Goal: Transaction & Acquisition: Purchase product/service

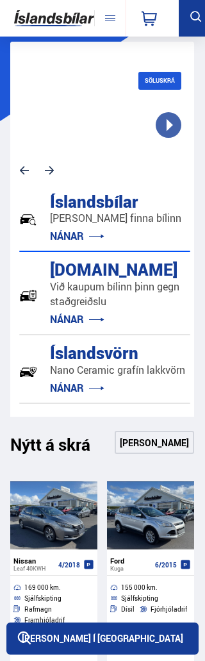
click at [183, 193] on div "Íslandsbílar [PERSON_NAME] finna bílinn NÁNAR [DOMAIN_NAME] Við kaupum bílinn þ…" at bounding box center [102, 298] width 184 height 238
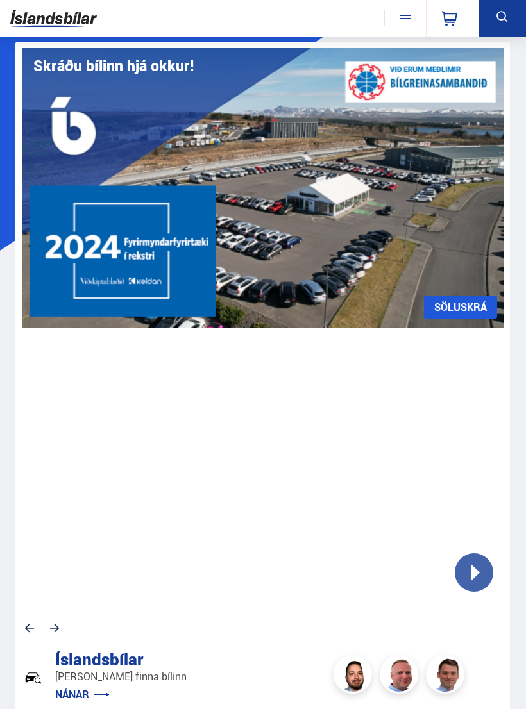
click at [205, 21] on icon at bounding box center [501, 16] width 11 height 11
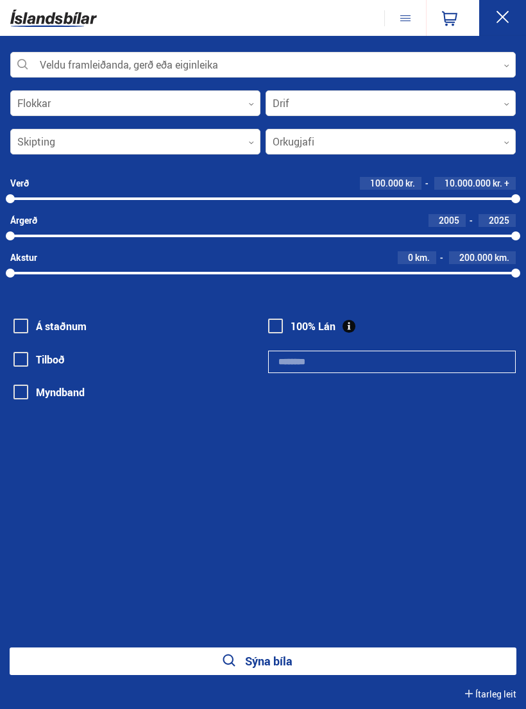
click at [205, 66] on div at bounding box center [262, 66] width 505 height 26
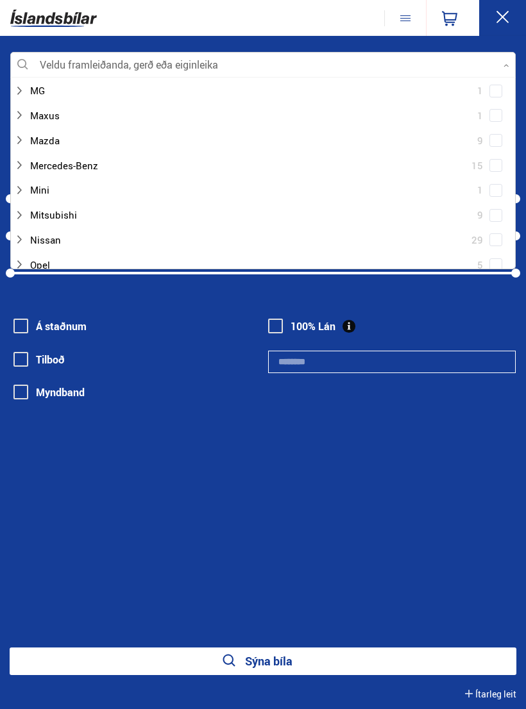
scroll to position [527, 0]
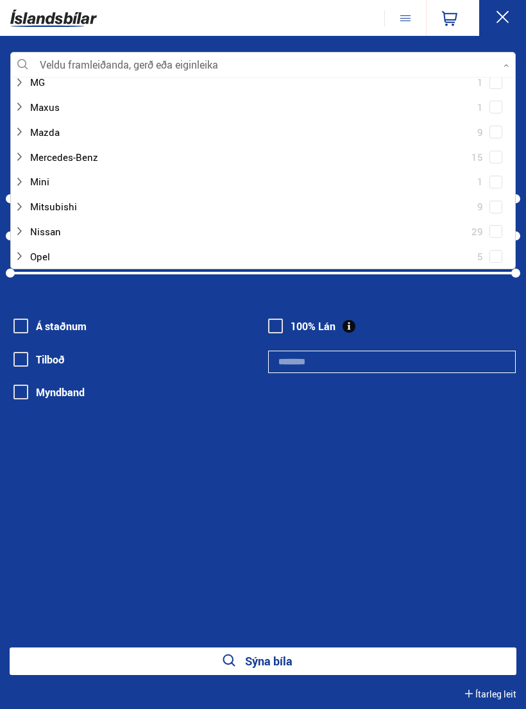
click at [79, 197] on div at bounding box center [250, 206] width 472 height 19
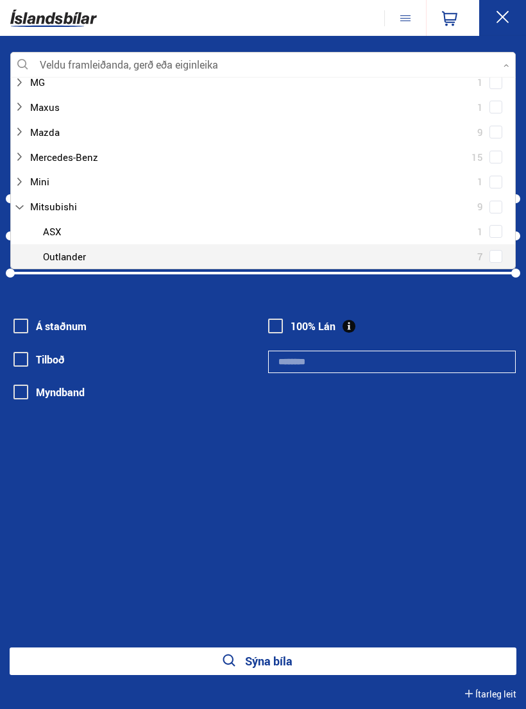
click at [81, 251] on div at bounding box center [276, 256] width 472 height 19
click at [78, 247] on div at bounding box center [276, 256] width 472 height 19
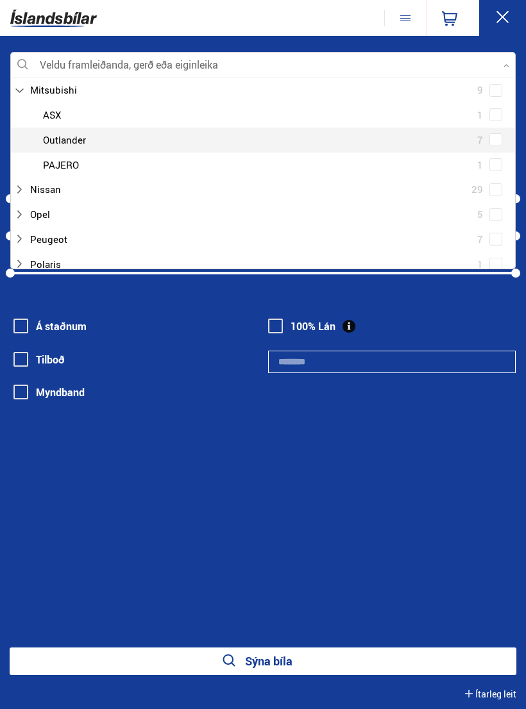
scroll to position [634, 0]
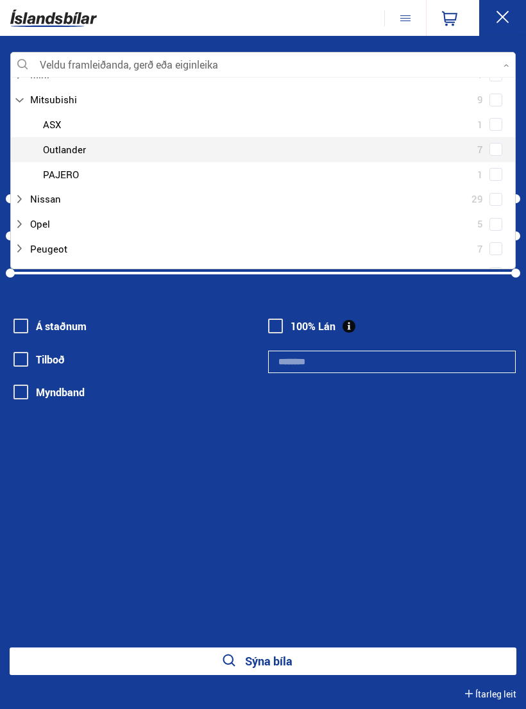
click at [205, 140] on div at bounding box center [276, 149] width 472 height 19
click at [205, 136] on div "Mitsubishi ASX 1 Mitsubishi Outlander 7 Mitsubishi PAJERO 1" at bounding box center [263, 149] width 504 height 74
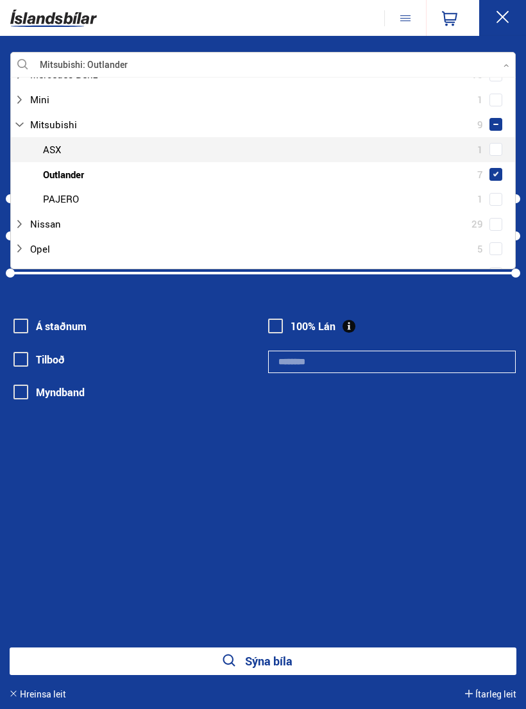
click at [205, 143] on span at bounding box center [495, 149] width 13 height 13
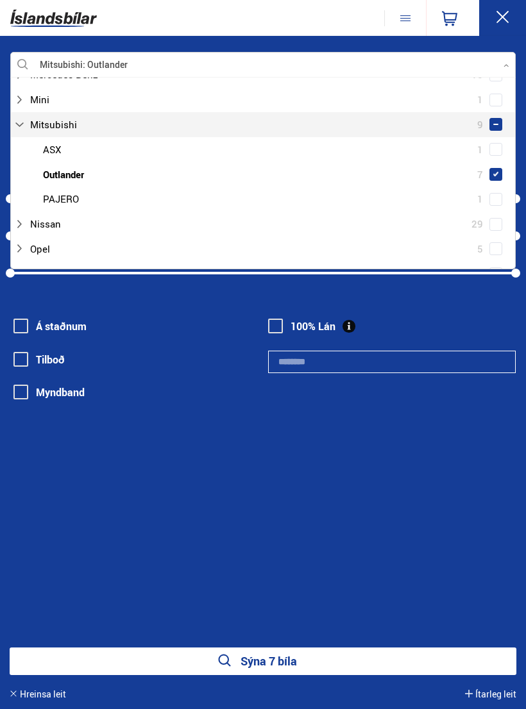
click at [205, 112] on div "Mitsubishi 9 Mitsubishi ASX 1 Mitsubishi Outlander 7 Mitsubishi PAJERO 1" at bounding box center [263, 161] width 504 height 99
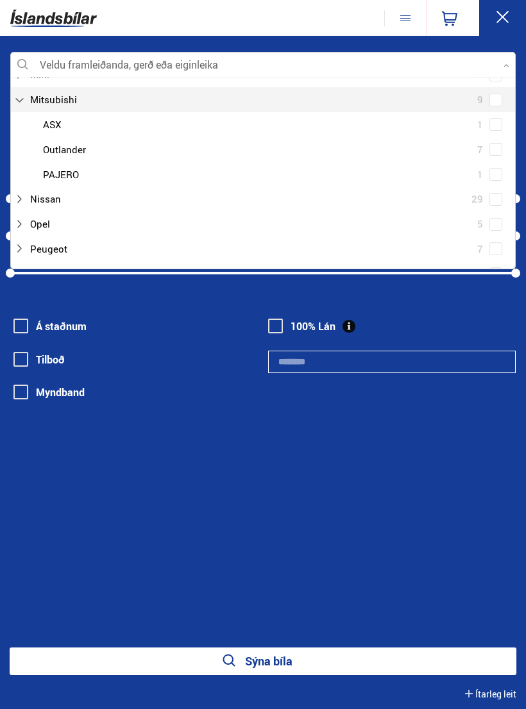
click at [205, 135] on div "Mitsubishi ASX 1 Mitsubishi Outlander 7 Mitsubishi PAJERO 1" at bounding box center [263, 149] width 504 height 74
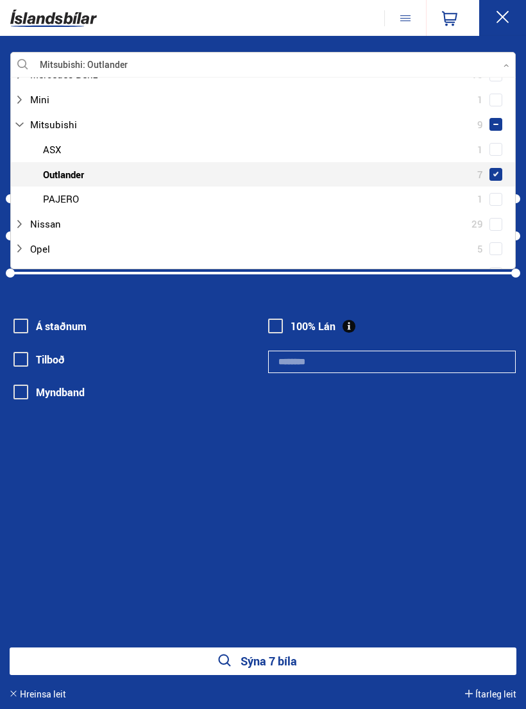
click at [205, 26] on button at bounding box center [502, 18] width 47 height 37
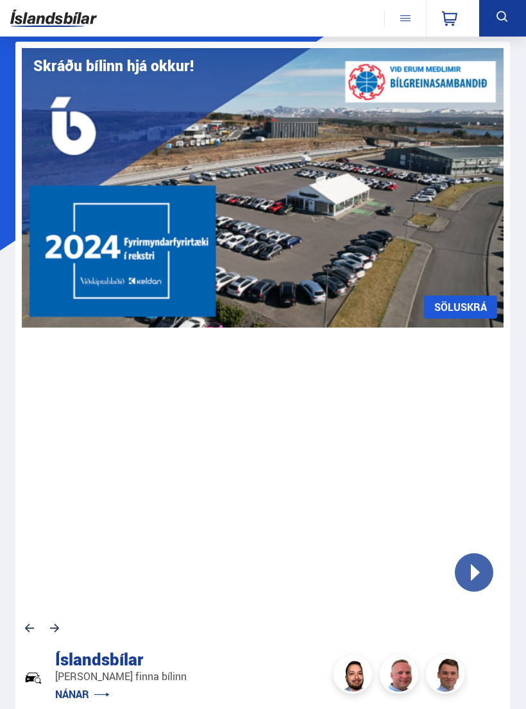
click at [205, 21] on icon at bounding box center [502, 17] width 16 height 16
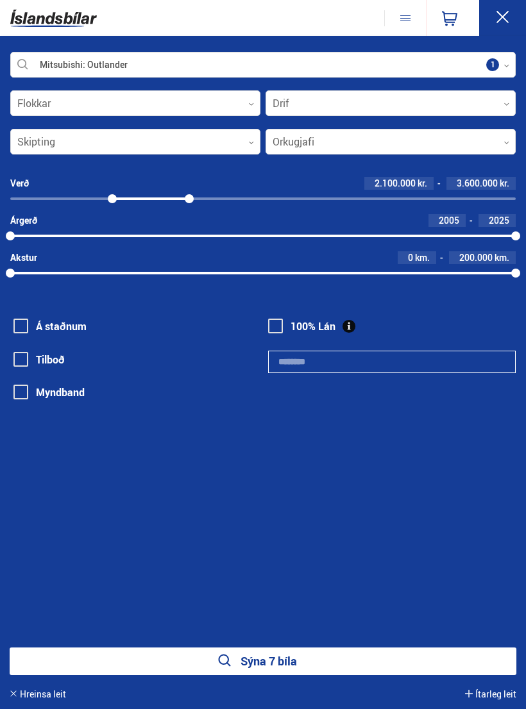
scroll to position [0, 0]
click at [167, 342] on div "Á staðnum [GEOGRAPHIC_DATA] [GEOGRAPHIC_DATA]" at bounding box center [133, 366] width 247 height 99
click at [137, 237] on div "2005 2025" at bounding box center [262, 236] width 505 height 12
click at [172, 237] on div "2010 2025" at bounding box center [262, 236] width 505 height 12
click at [201, 238] on div "2011 2025" at bounding box center [262, 236] width 505 height 12
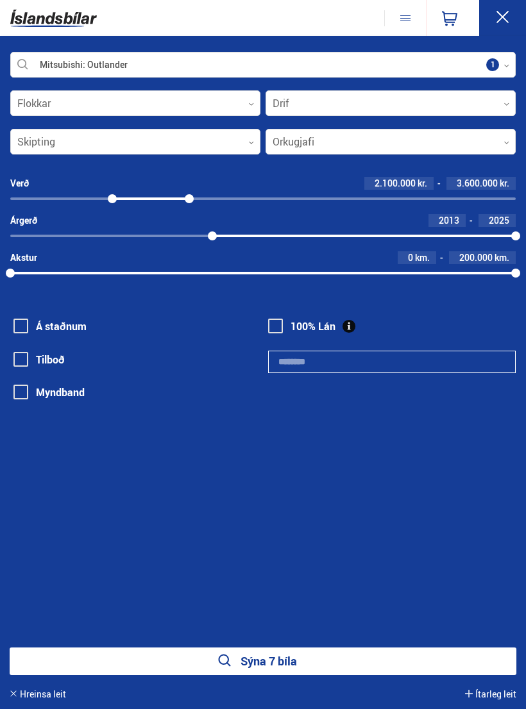
click at [205, 239] on div "2013 2025" at bounding box center [262, 236] width 505 height 12
click at [205, 236] on div at bounding box center [377, 236] width 278 height 3
click at [205, 238] on div "2015 2025" at bounding box center [262, 236] width 505 height 12
click at [205, 235] on div at bounding box center [402, 236] width 228 height 3
click at [200, 274] on div at bounding box center [262, 273] width 505 height 3
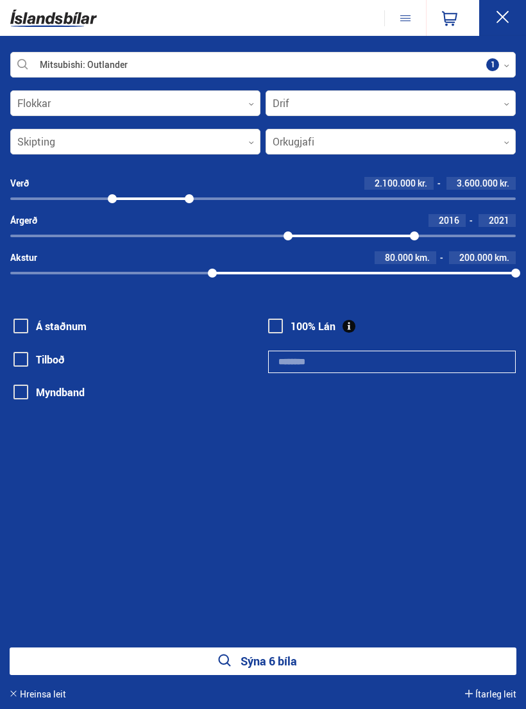
click at [205, 276] on div "80000 200000" at bounding box center [262, 273] width 505 height 12
click at [205, 271] on div "140000 200000" at bounding box center [262, 273] width 505 height 12
click at [205, 660] on button "Sýna 6 bíla" at bounding box center [263, 662] width 506 height 28
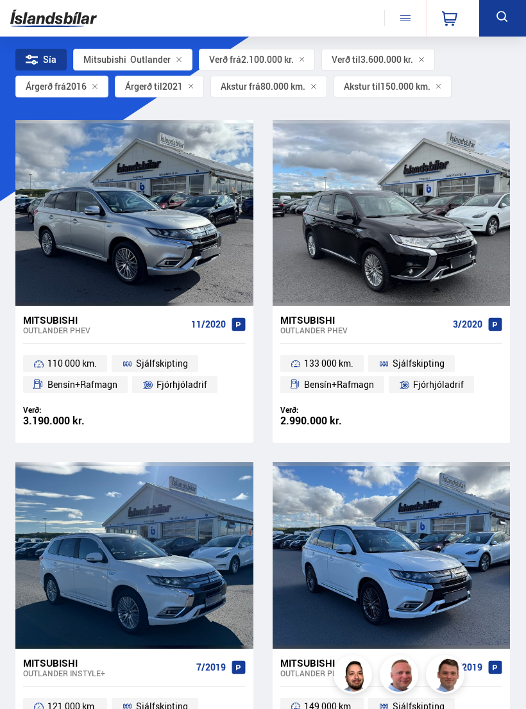
scroll to position [49, 0]
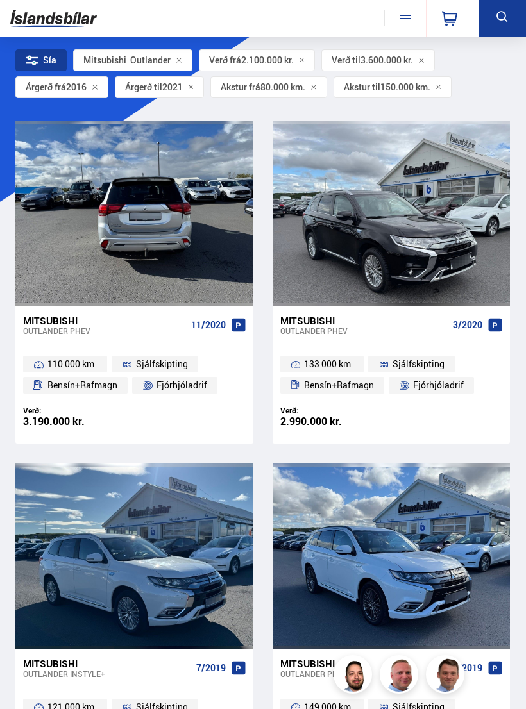
click at [176, 225] on div at bounding box center [182, 214] width 48 height 186
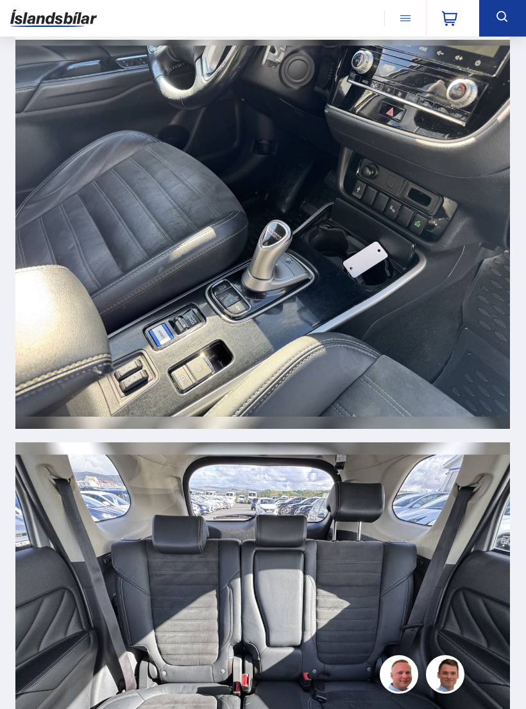
scroll to position [8784, 0]
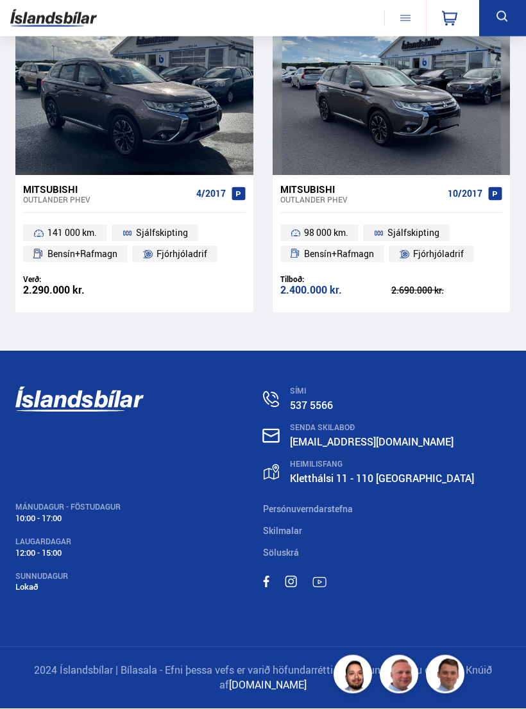
scroll to position [49, 0]
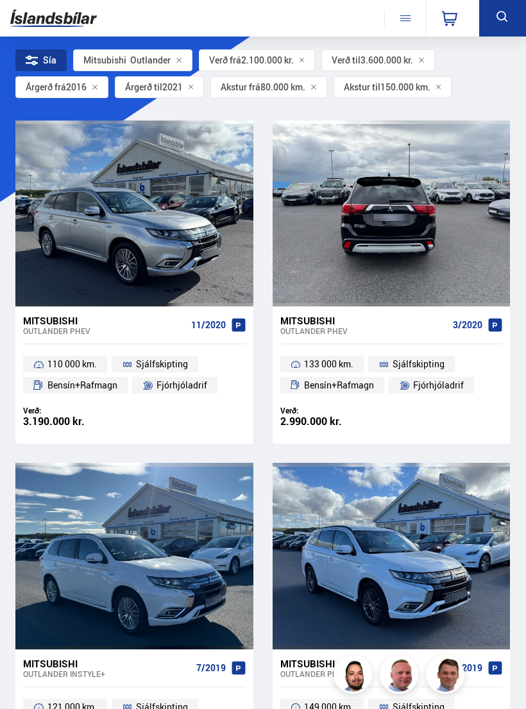
click at [205, 233] on div at bounding box center [439, 214] width 48 height 186
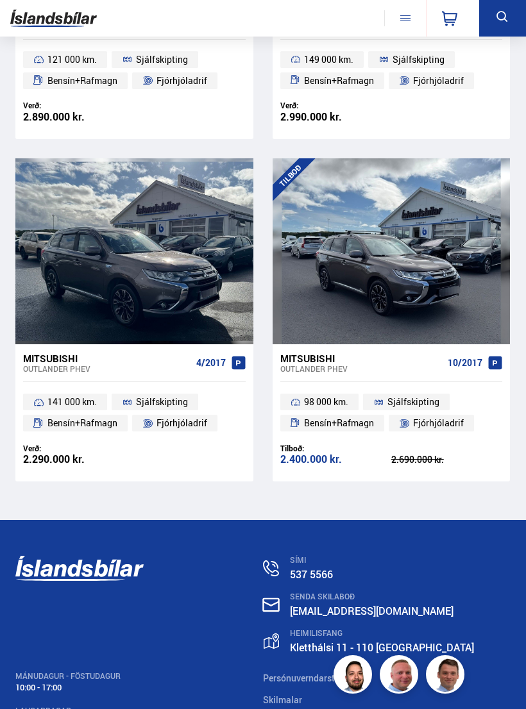
scroll to position [694, 0]
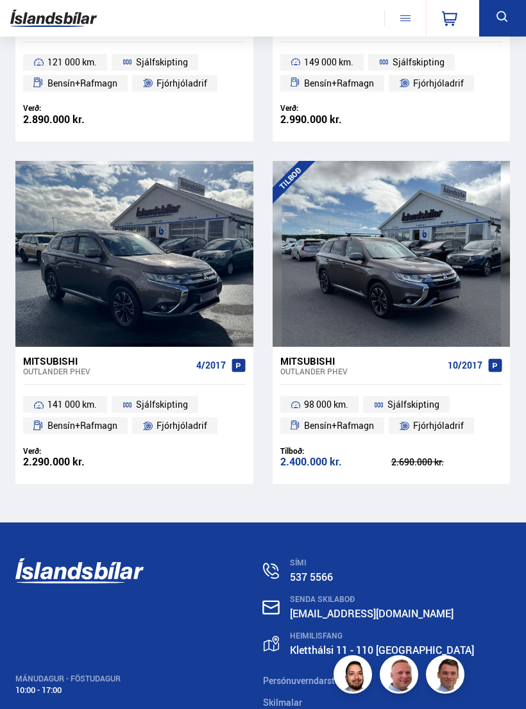
click at [205, 193] on div at bounding box center [230, 254] width 48 height 186
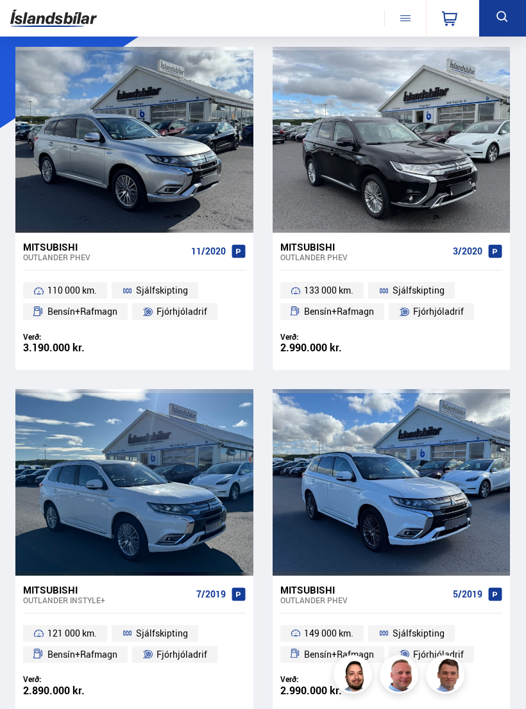
scroll to position [121, 0]
